Goal: Find specific page/section: Find specific page/section

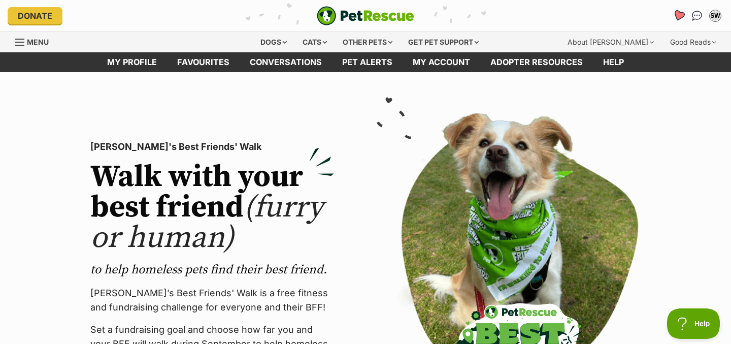
click at [682, 16] on icon "Favourites" at bounding box center [678, 16] width 12 height 12
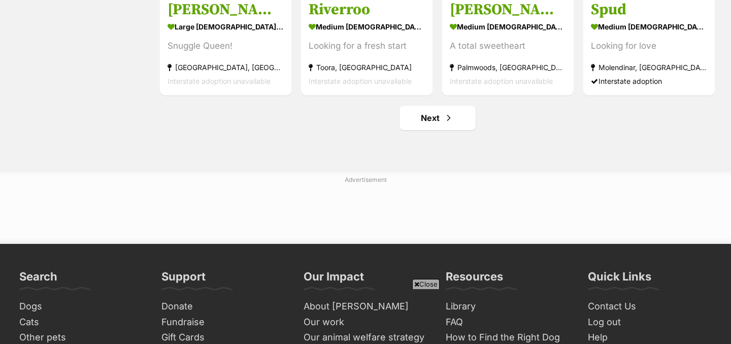
scroll to position [1324, 0]
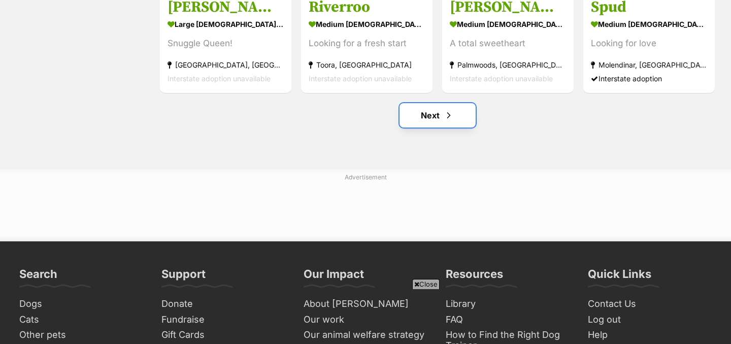
click at [465, 124] on link "Next" at bounding box center [437, 115] width 76 height 24
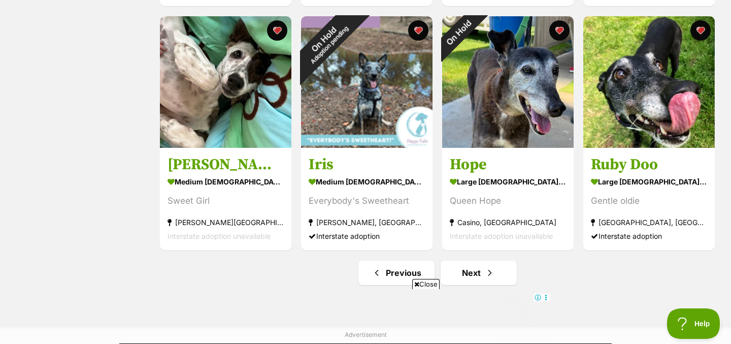
scroll to position [1280, 0]
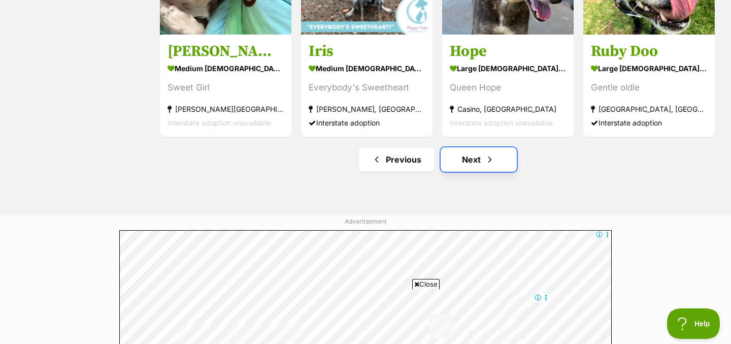
click at [481, 153] on link "Next" at bounding box center [478, 159] width 76 height 24
